Goal: Information Seeking & Learning: Check status

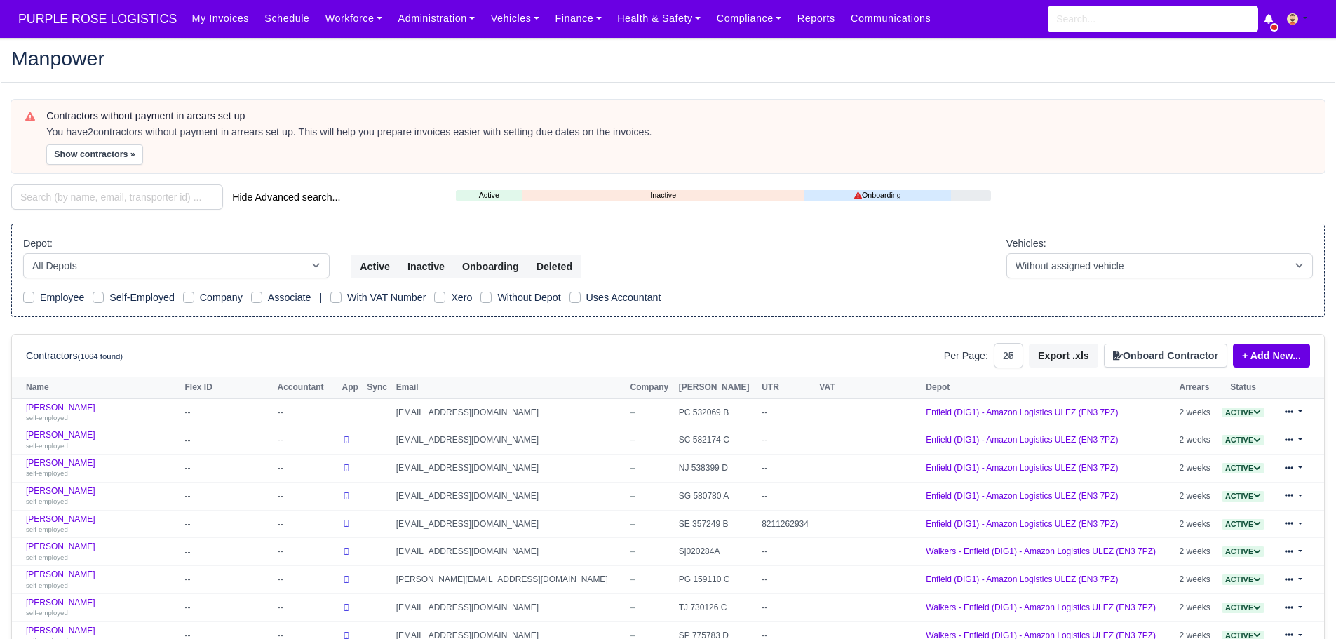
select select "25"
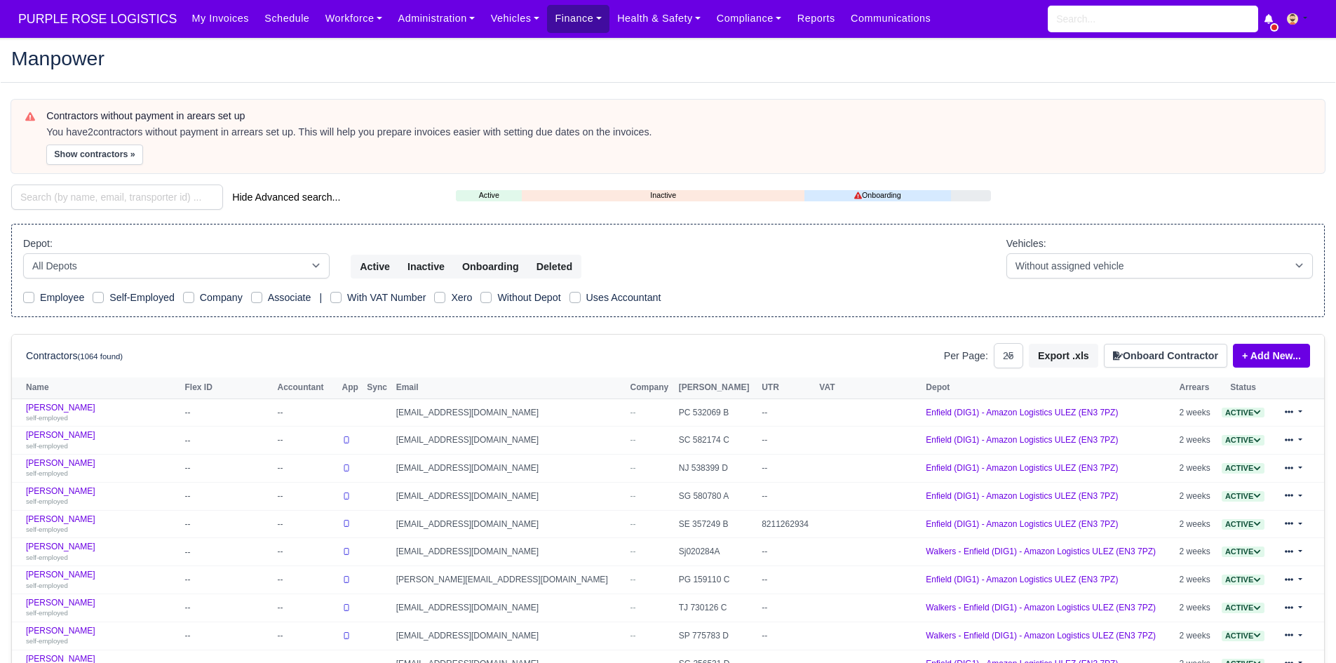
click at [553, 20] on link "Finance" at bounding box center [578, 18] width 62 height 27
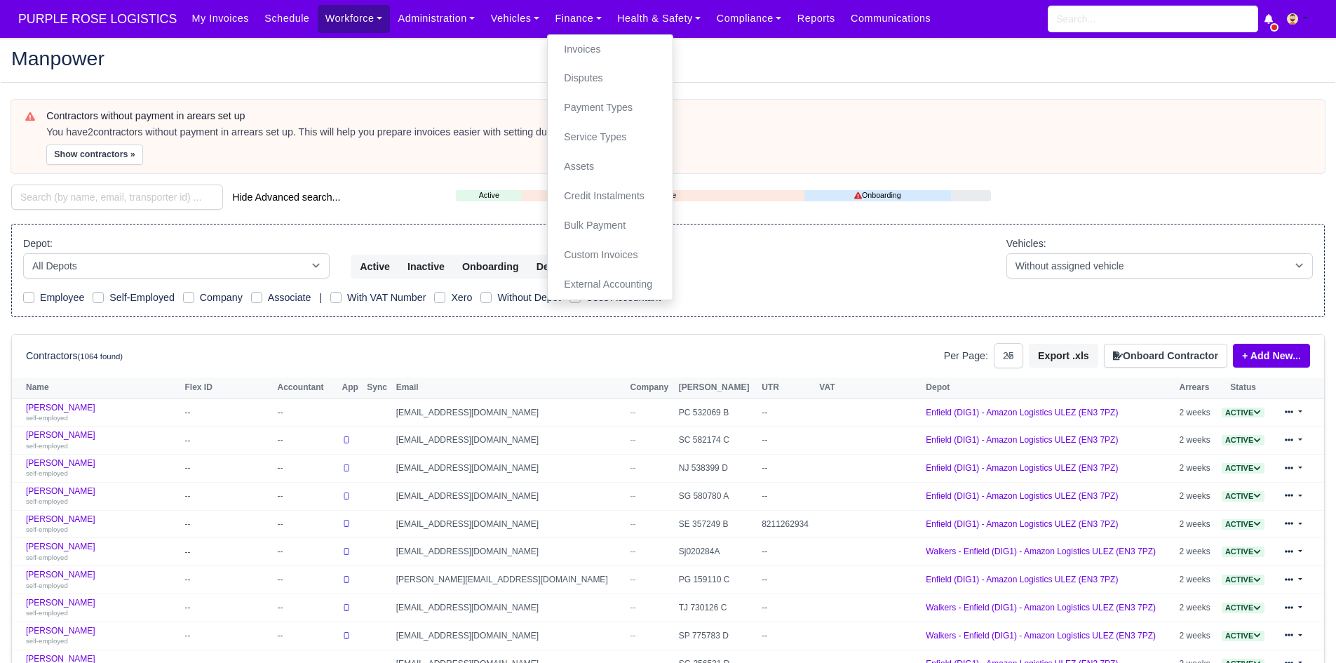
click at [332, 22] on link "Workforce" at bounding box center [354, 18] width 73 height 27
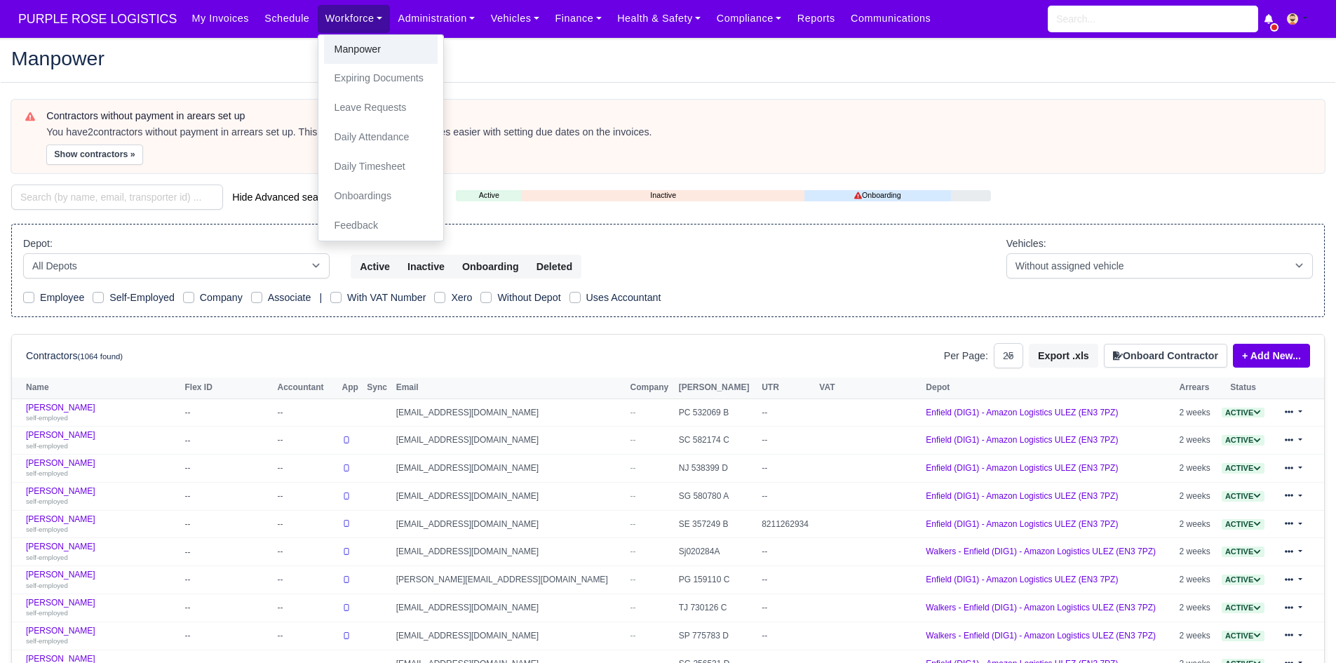
click at [335, 46] on link "Manpower" at bounding box center [381, 49] width 114 height 29
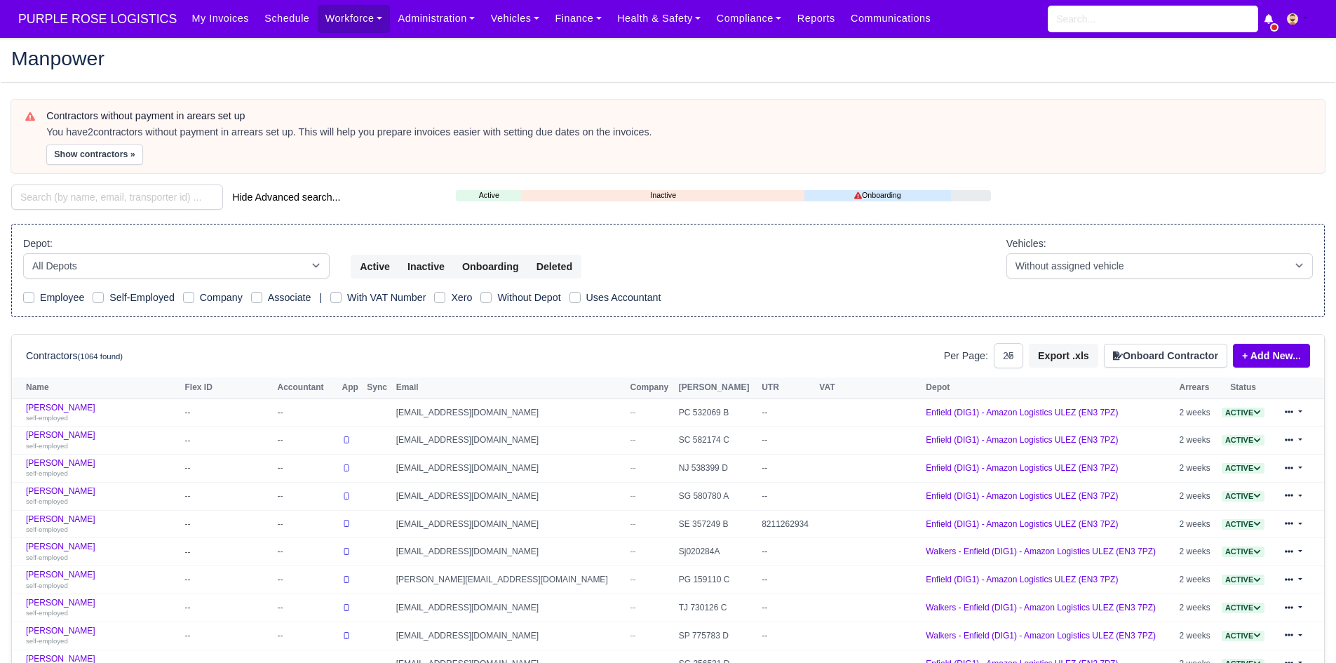
select select "25"
click at [158, 196] on input "search" at bounding box center [117, 196] width 212 height 25
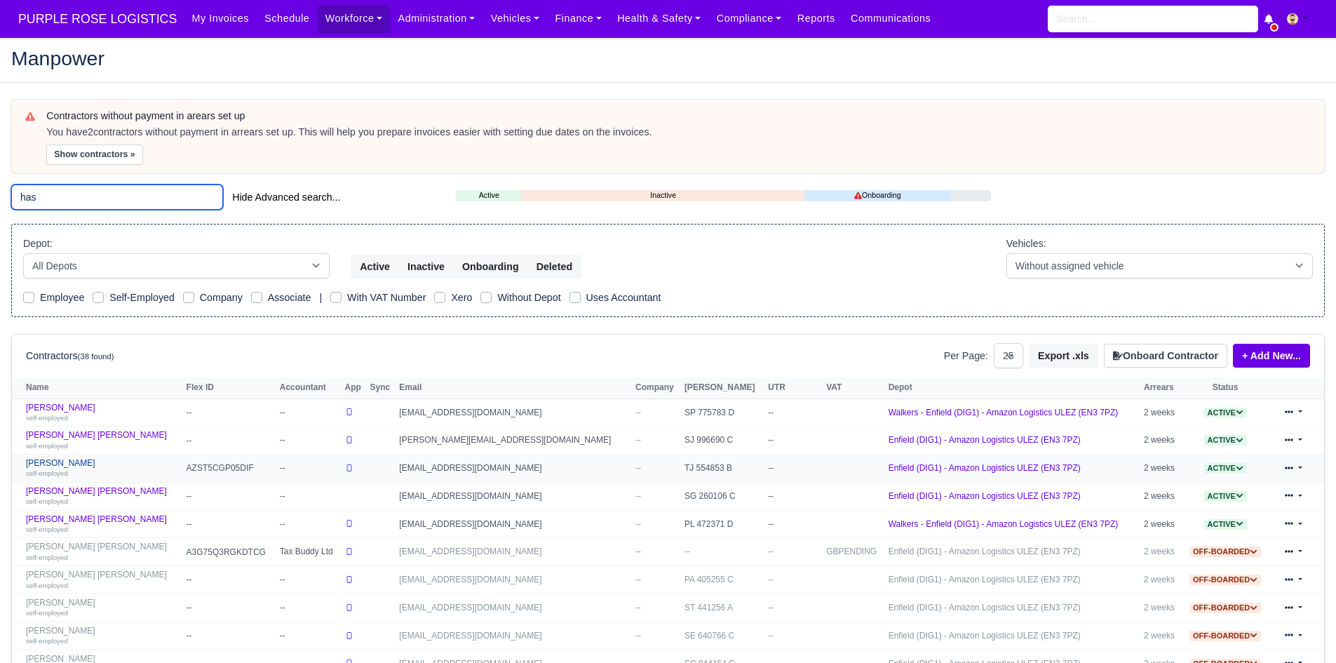
type input "has"
click at [53, 462] on link "Haseeb Raza self-employed" at bounding box center [103, 468] width 154 height 20
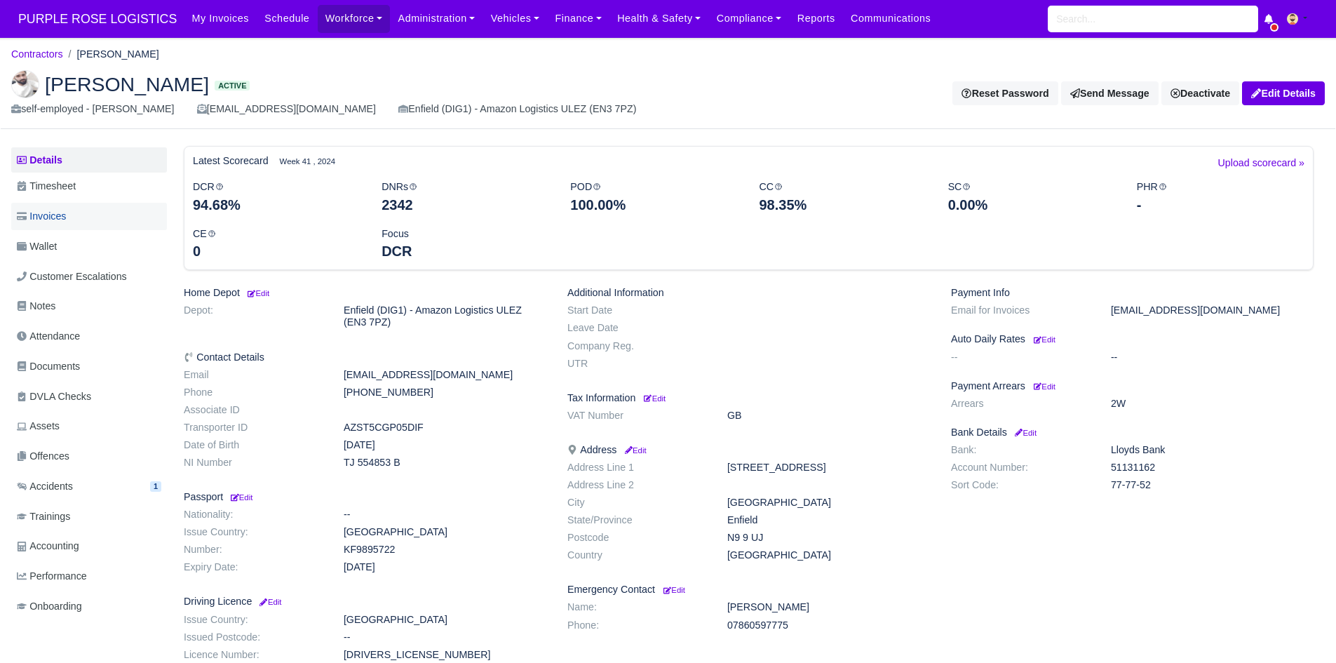
click at [95, 227] on link "Invoices" at bounding box center [89, 216] width 156 height 27
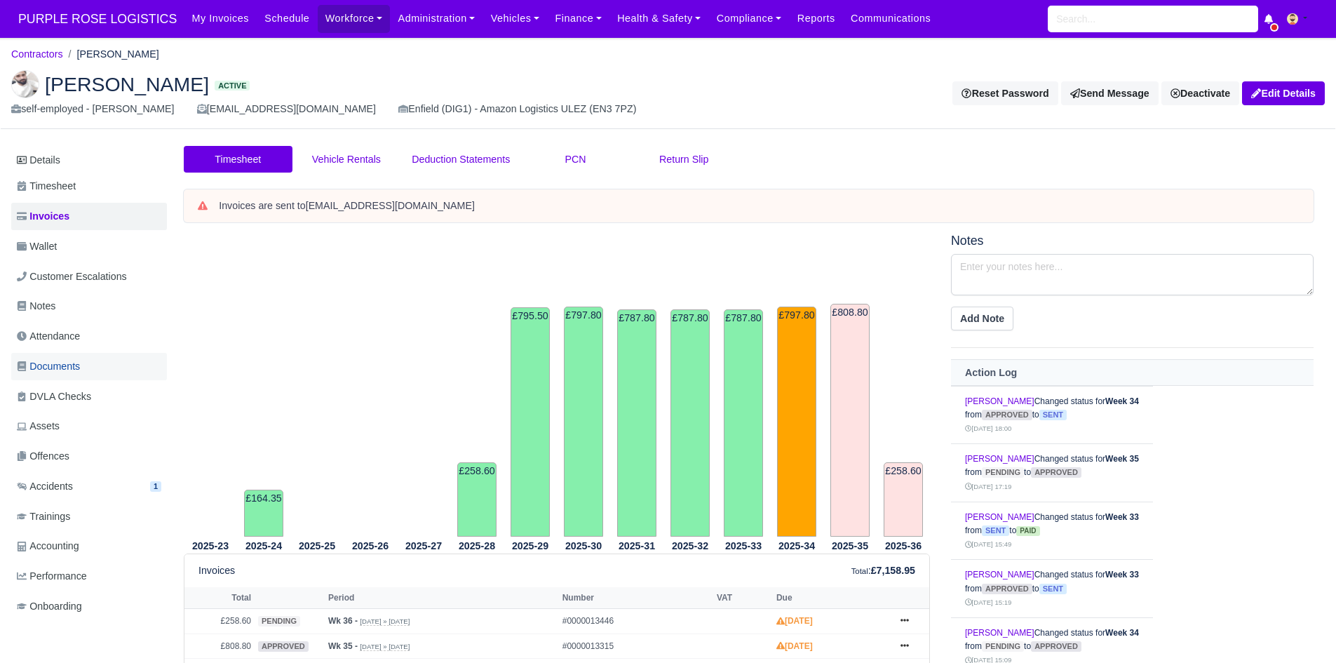
click at [80, 364] on span "Documents" at bounding box center [48, 366] width 63 height 16
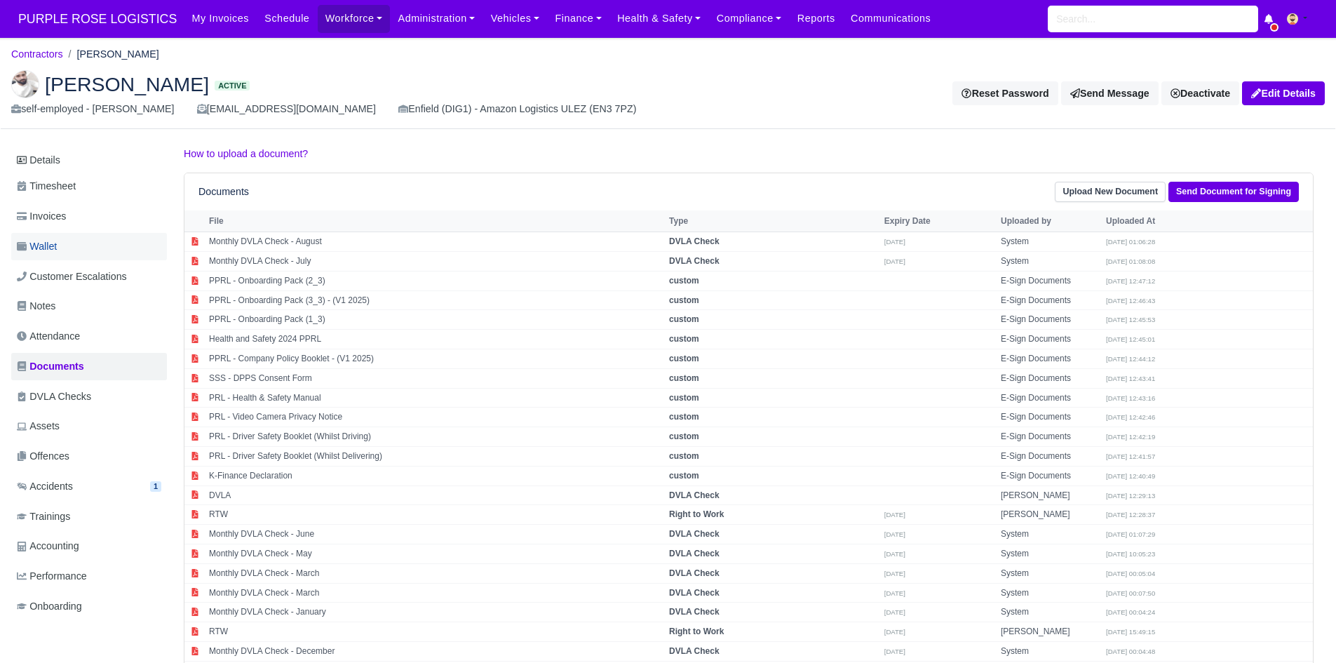
click at [77, 249] on link "Wallet" at bounding box center [89, 246] width 156 height 27
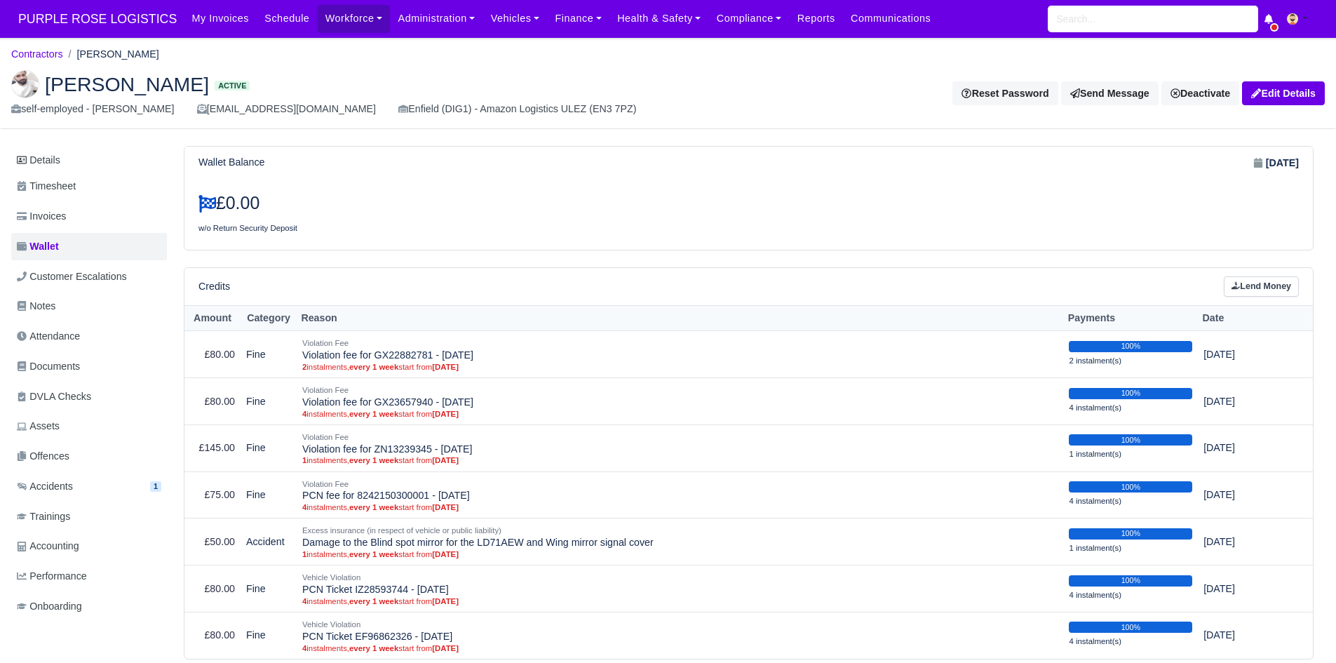
click at [487, 205] on h3 "£0.00" at bounding box center [469, 203] width 540 height 21
click at [79, 365] on span "Documents" at bounding box center [48, 366] width 63 height 16
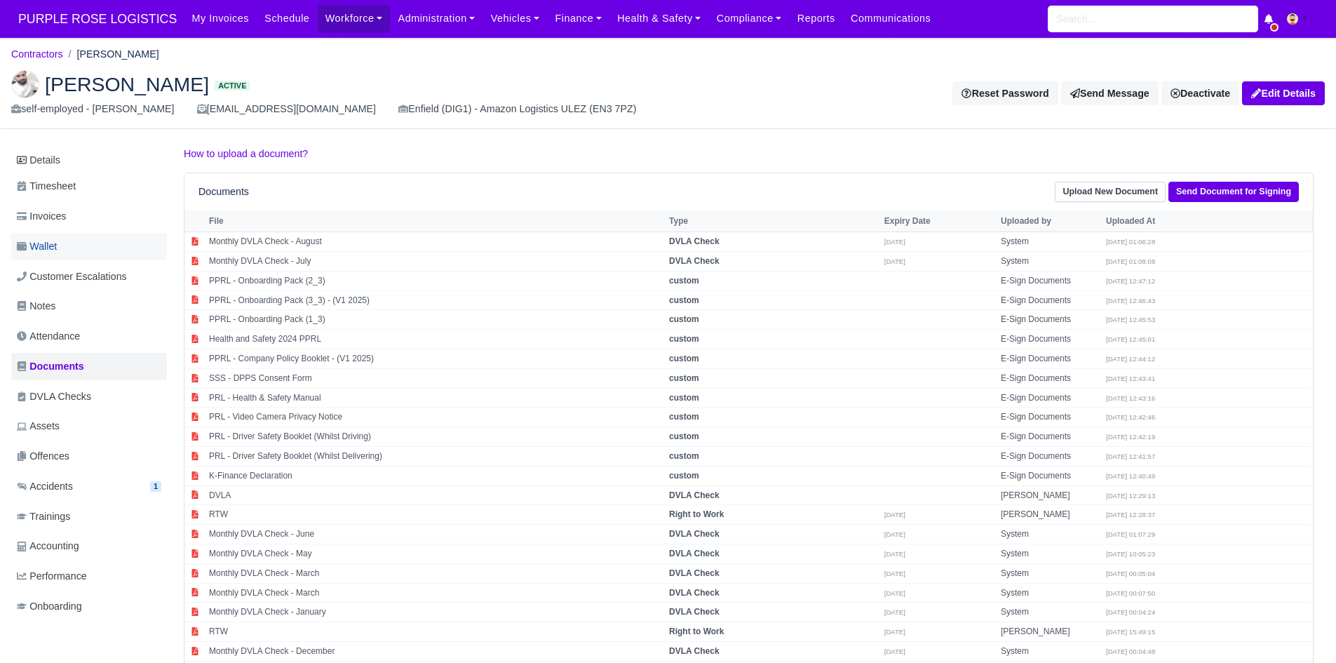
click at [92, 244] on link "Wallet" at bounding box center [89, 246] width 156 height 27
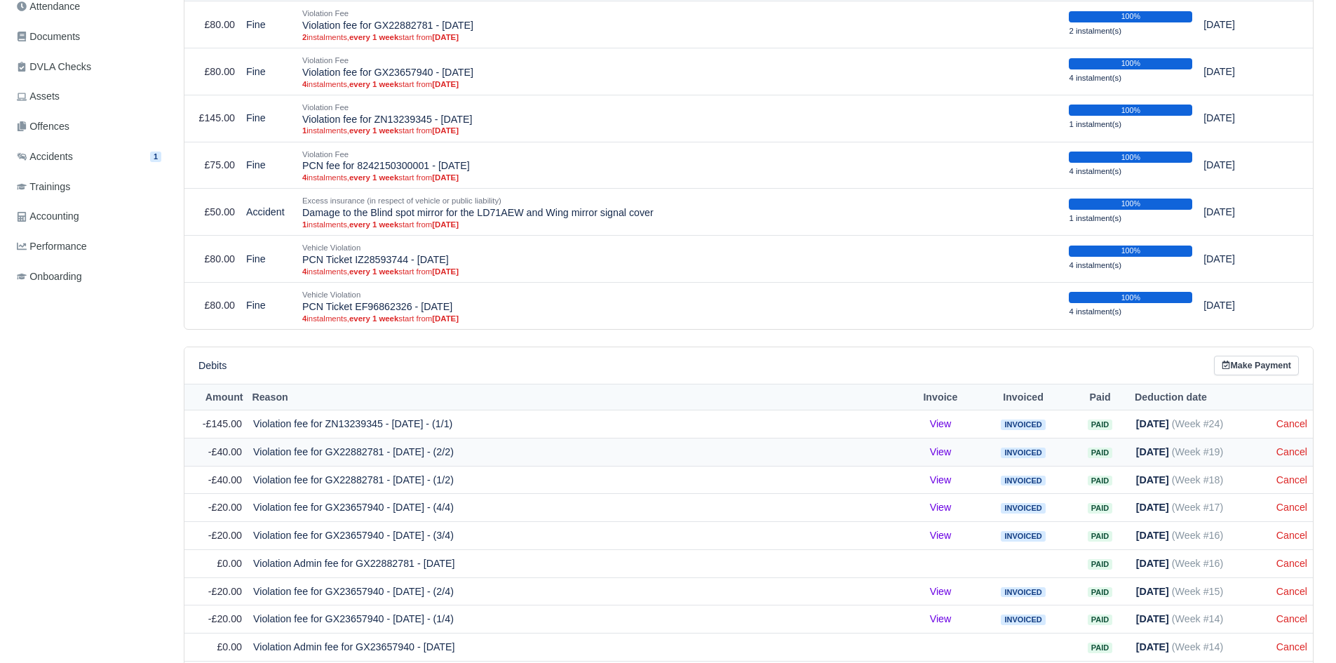
scroll to position [329, 0]
click at [685, 417] on td "Violation fee for ZN13239345 - 20/08/2024 - (1/1)" at bounding box center [576, 424] width 657 height 28
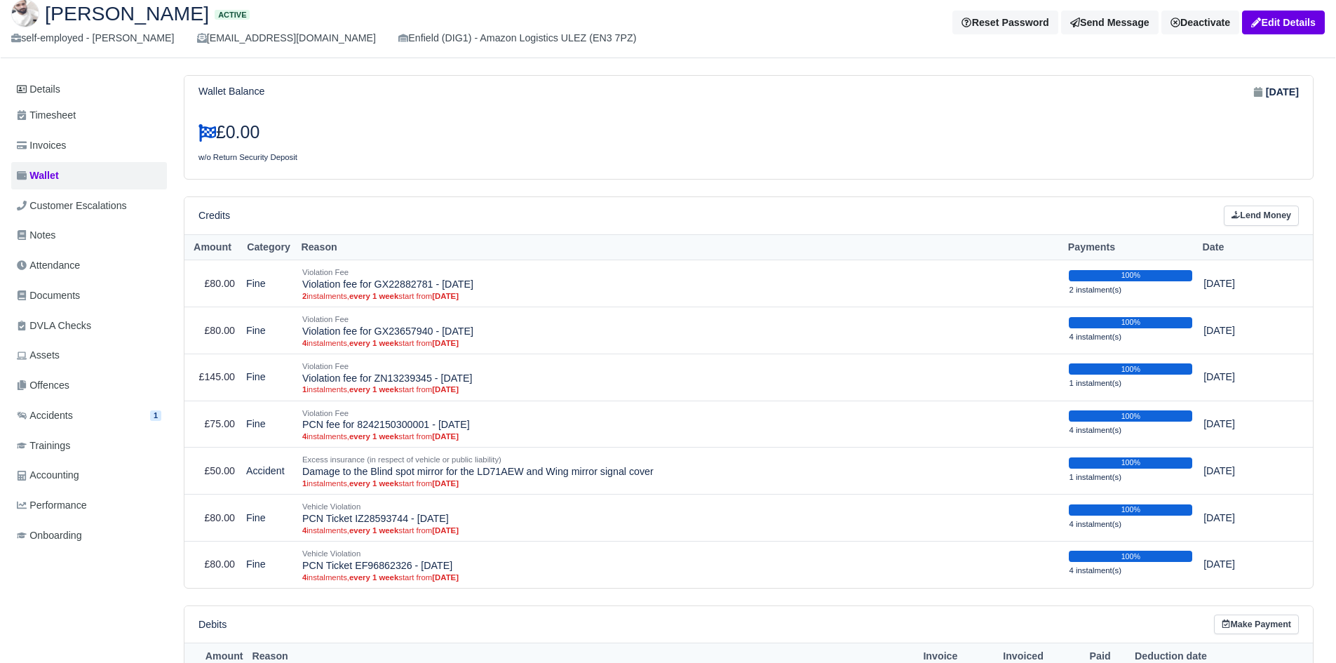
scroll to position [69, 0]
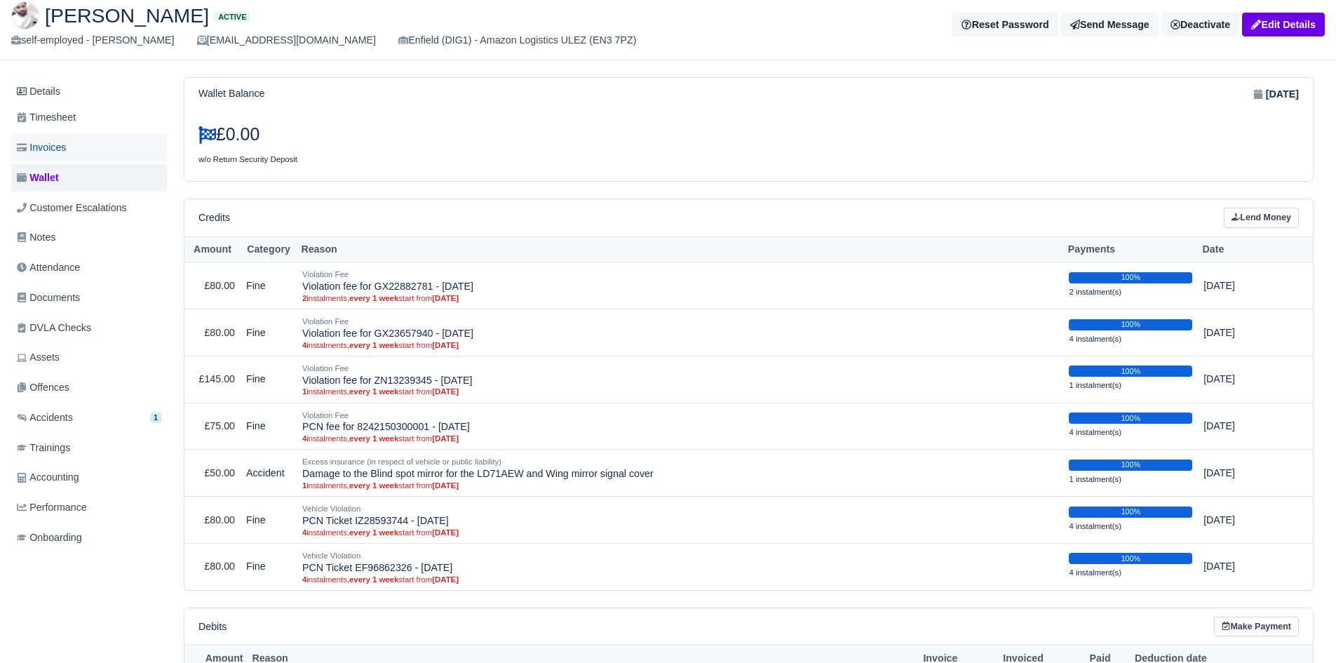
click at [131, 156] on link "Invoices" at bounding box center [89, 147] width 156 height 27
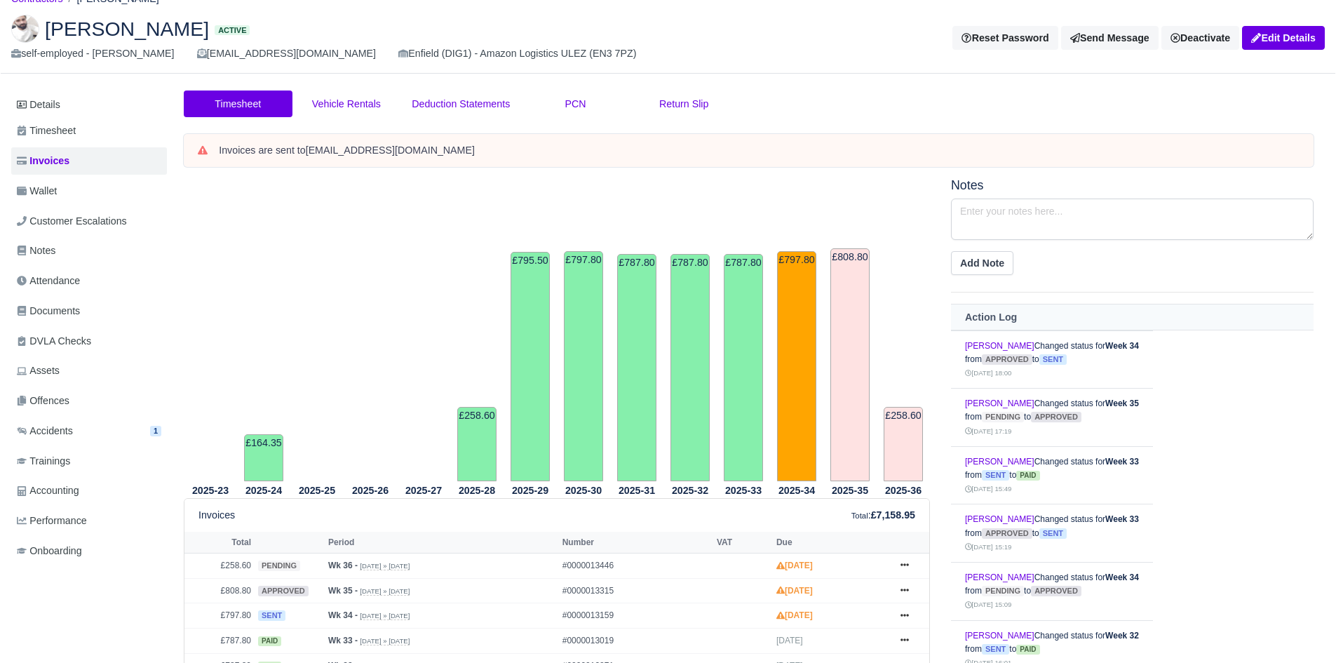
scroll to position [55, 0]
click at [86, 300] on link "Documents" at bounding box center [89, 311] width 156 height 27
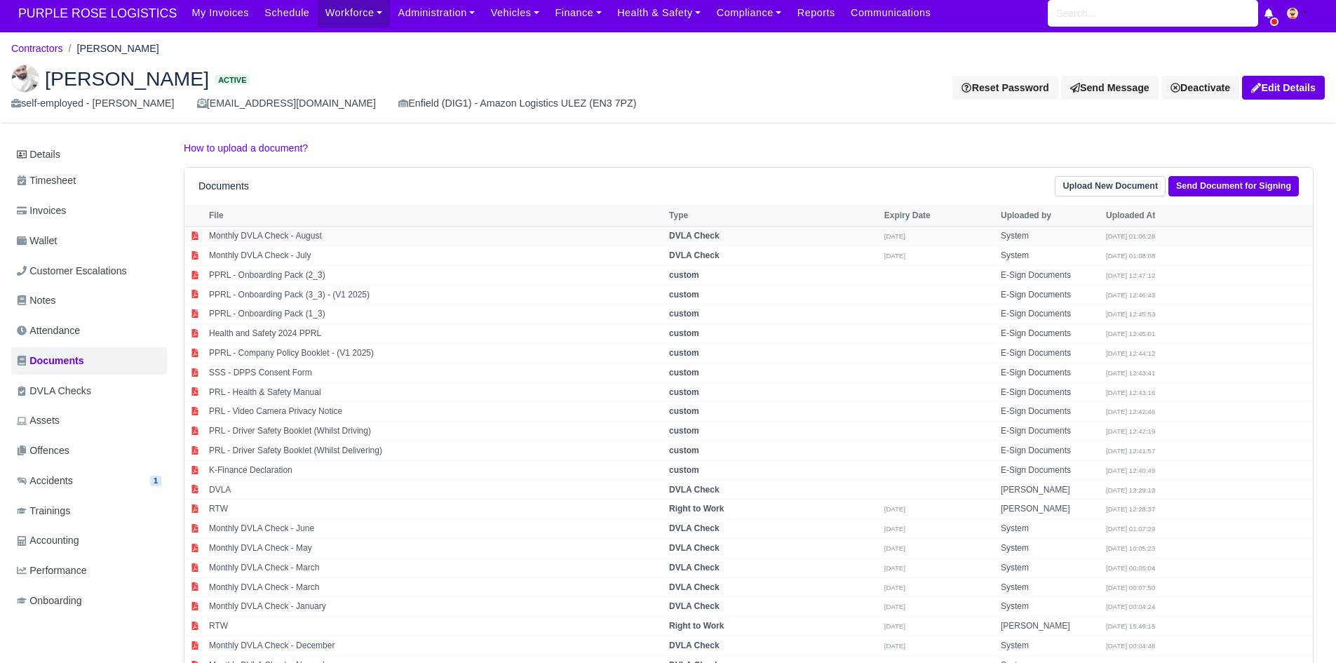
scroll to position [4, 0]
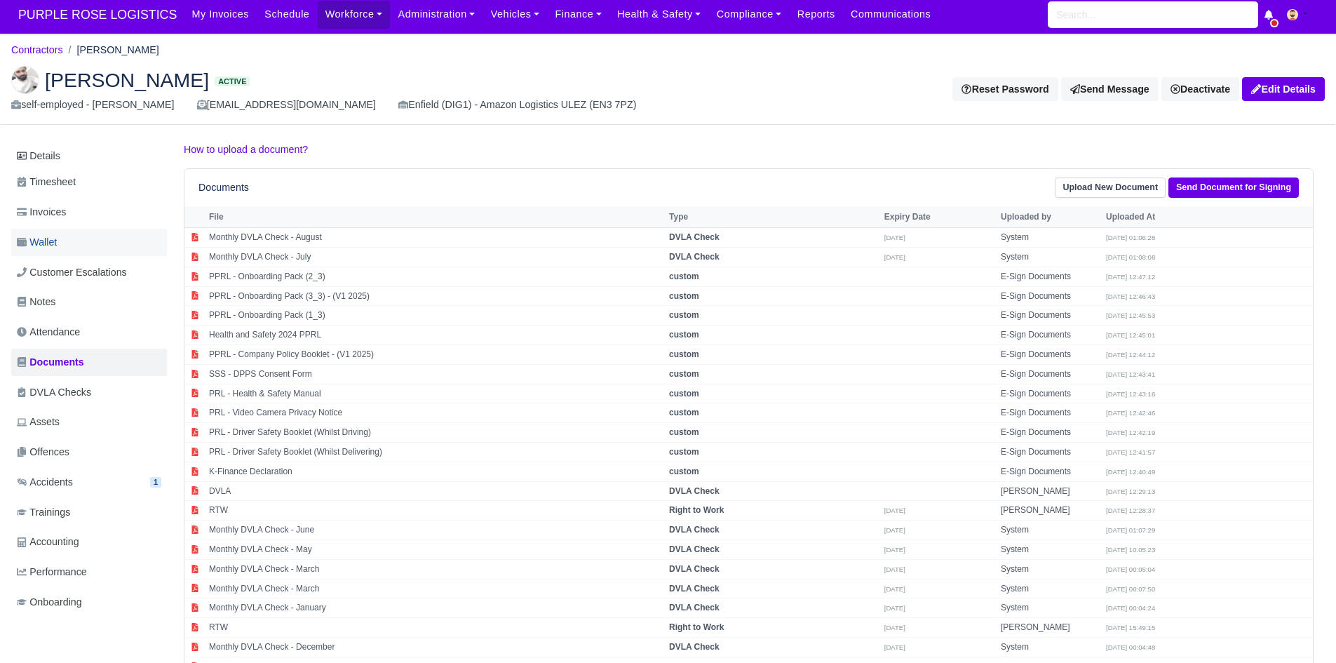
click at [114, 236] on link "Wallet" at bounding box center [89, 242] width 156 height 27
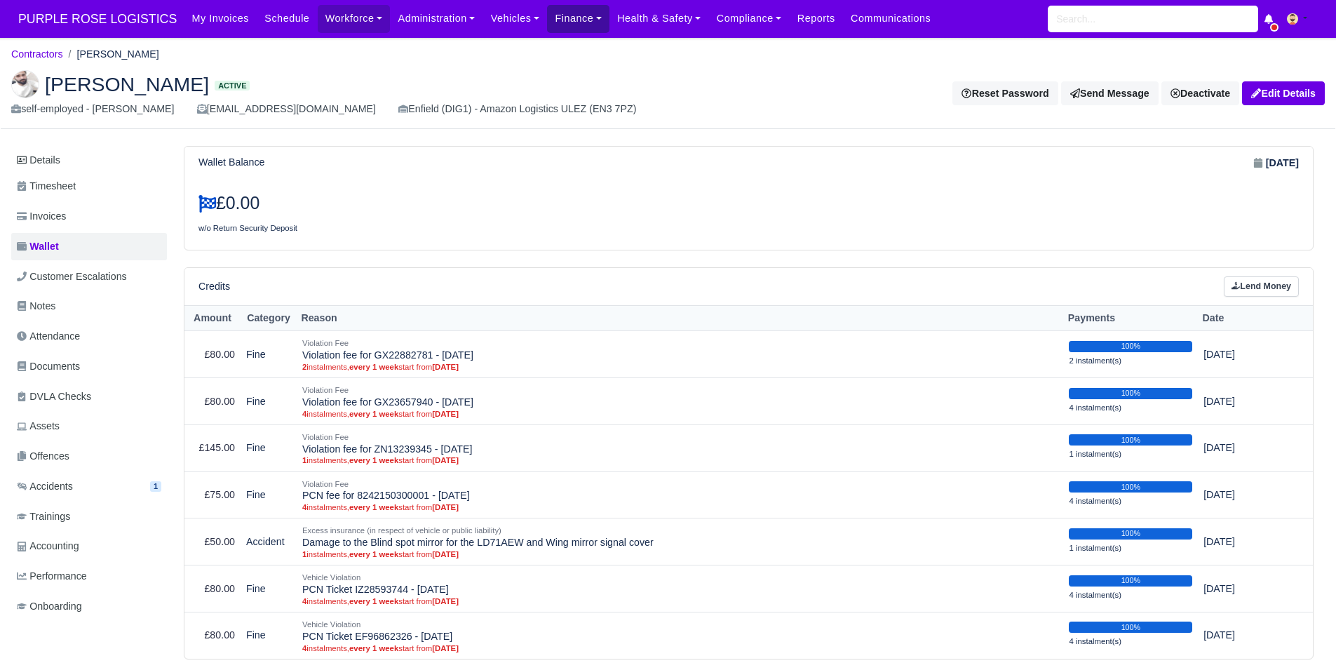
click at [547, 21] on link "Finance" at bounding box center [578, 18] width 62 height 27
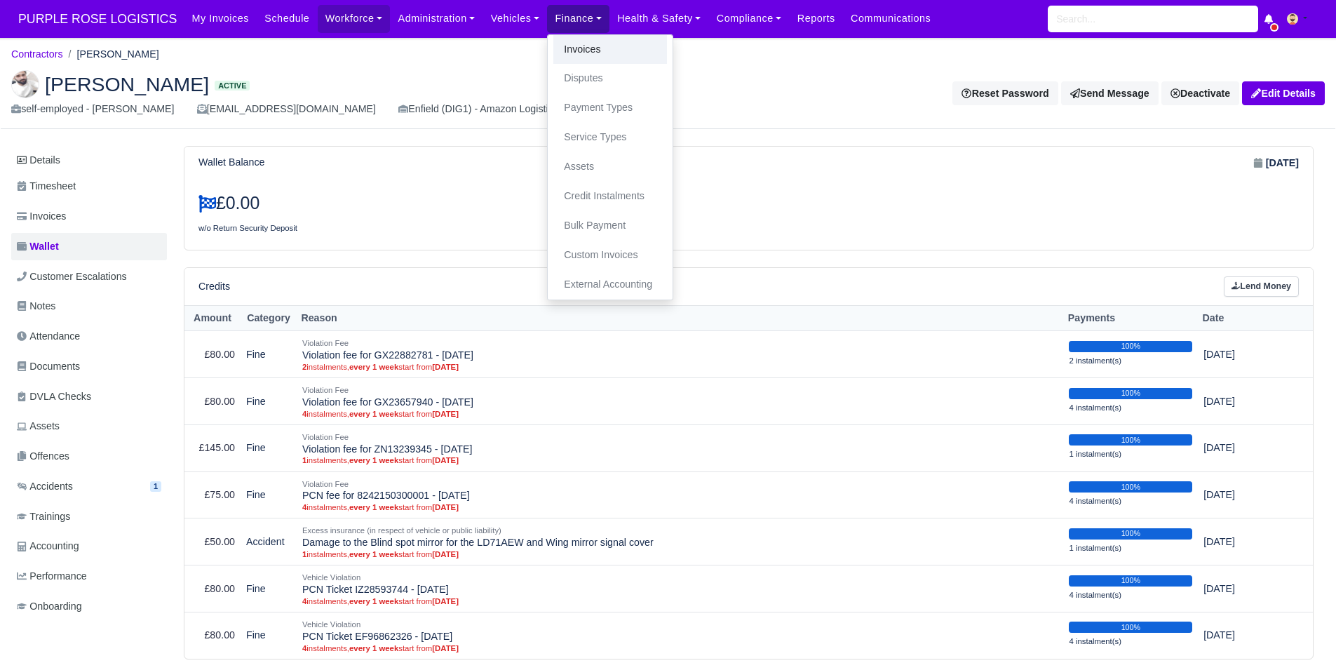
click at [553, 44] on link "Invoices" at bounding box center [610, 49] width 114 height 29
